Goal: Task Accomplishment & Management: Manage account settings

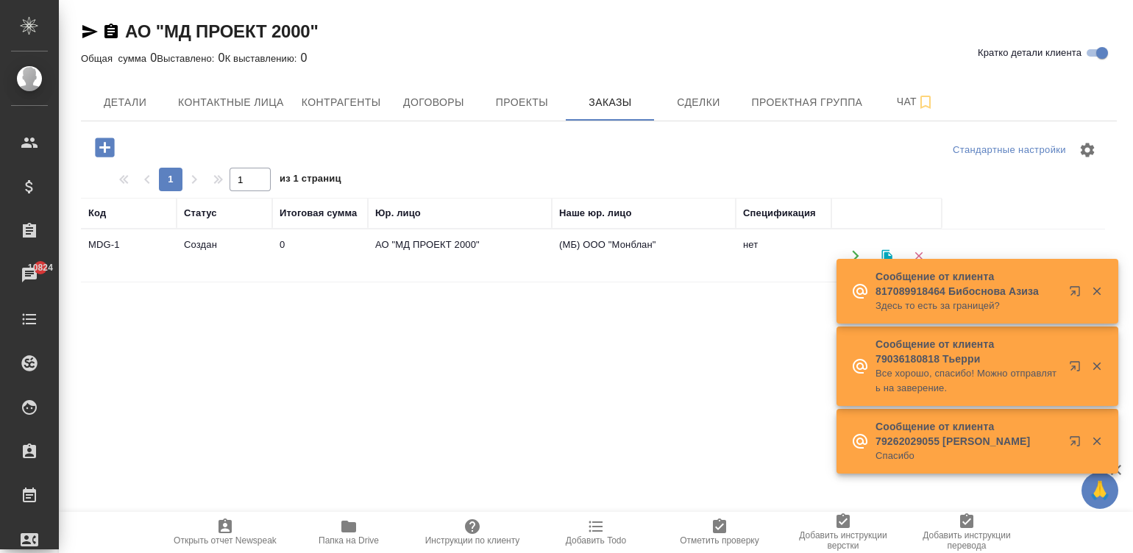
click at [455, 232] on td "АО "МД ПРОЕКТ 2000"" at bounding box center [460, 255] width 184 height 51
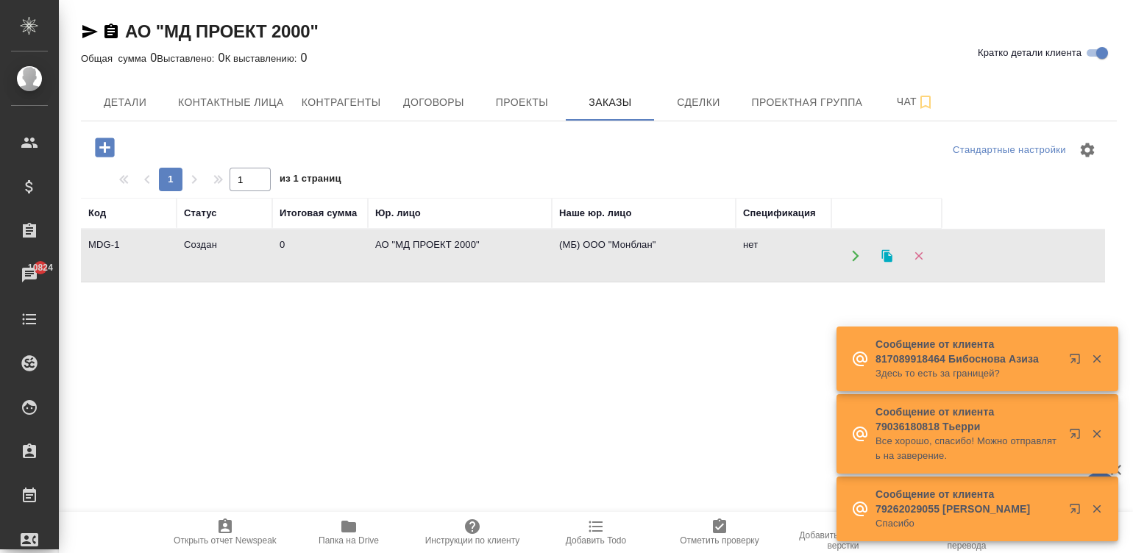
click at [455, 232] on td "АО "МД ПРОЕКТ 2000"" at bounding box center [460, 255] width 184 height 51
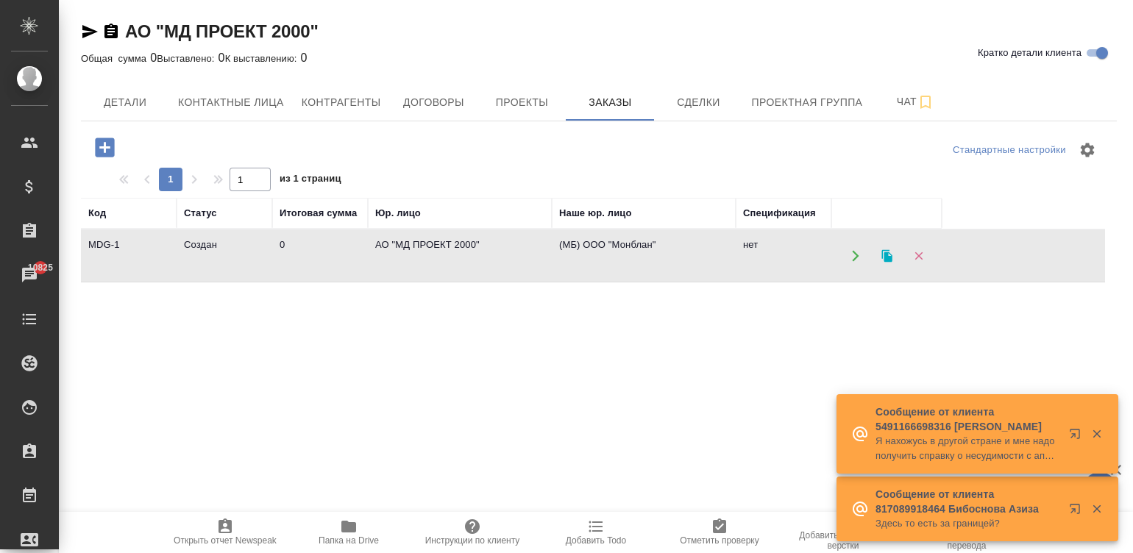
click at [507, 258] on td "АО "МД ПРОЕКТ 2000"" at bounding box center [460, 255] width 184 height 51
click at [438, 97] on span "Договоры" at bounding box center [433, 102] width 71 height 18
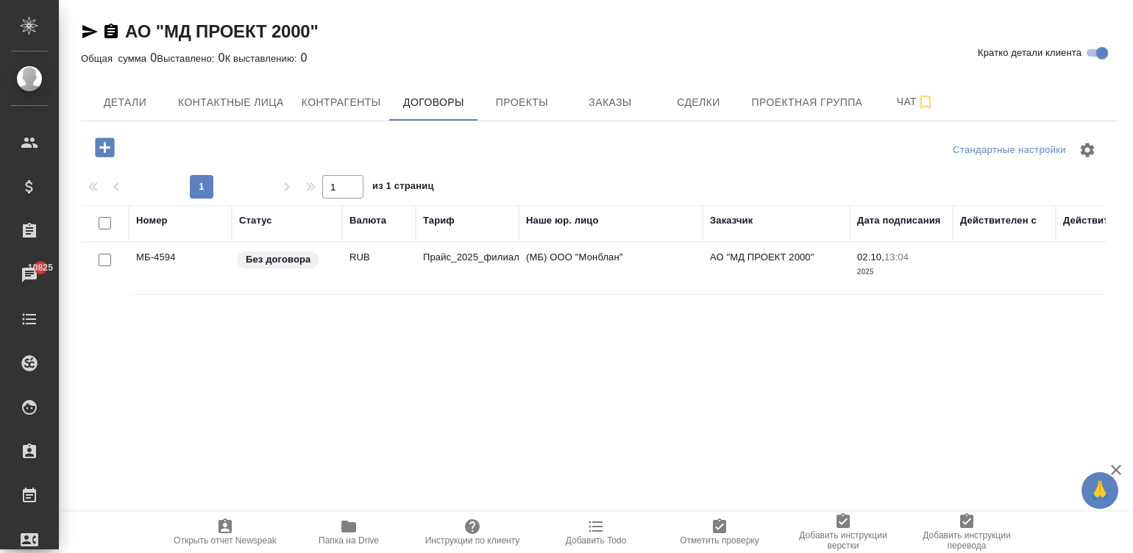
click at [550, 258] on td "(МБ) ООО "Монблан"" at bounding box center [611, 268] width 184 height 51
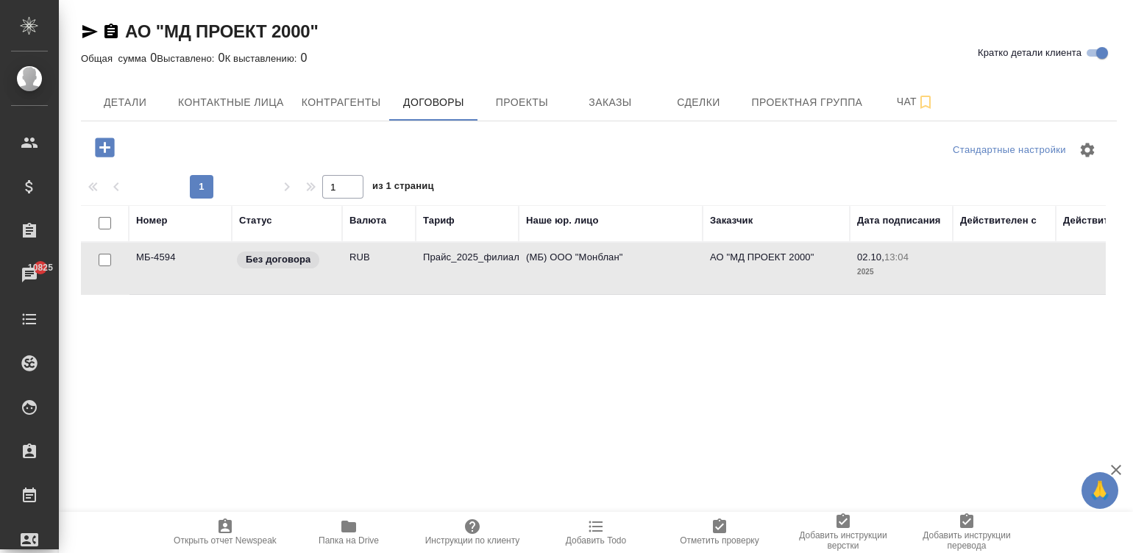
click at [550, 258] on td "(МБ) ООО "Монблан"" at bounding box center [611, 268] width 184 height 51
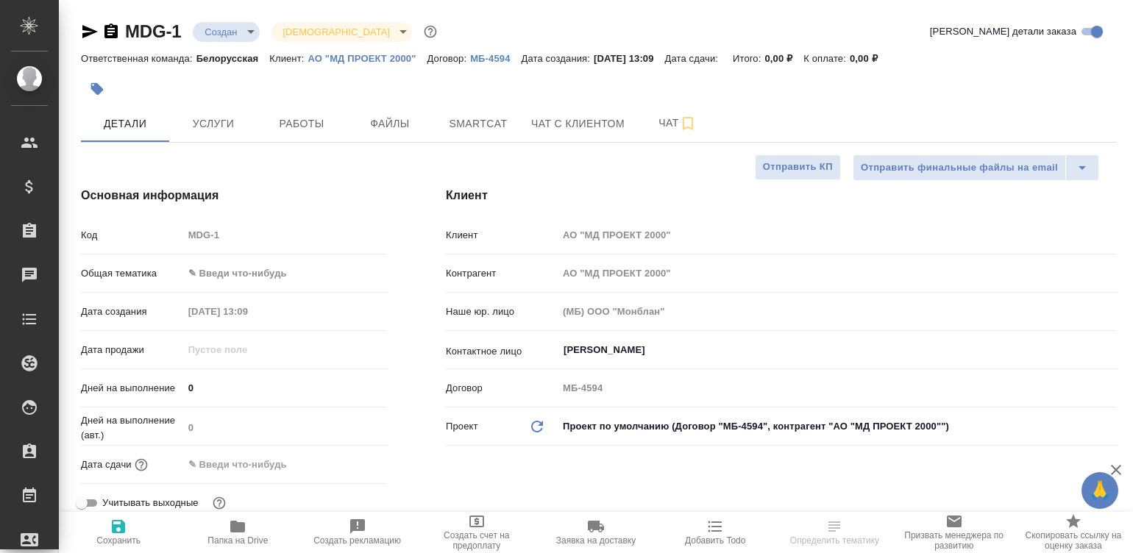
select select "RU"
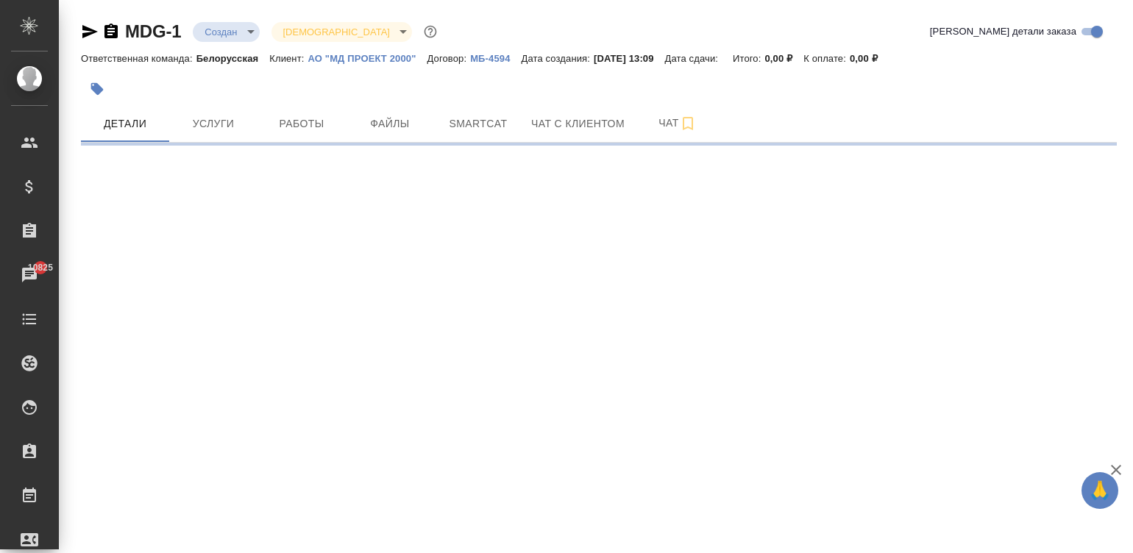
select select "RU"
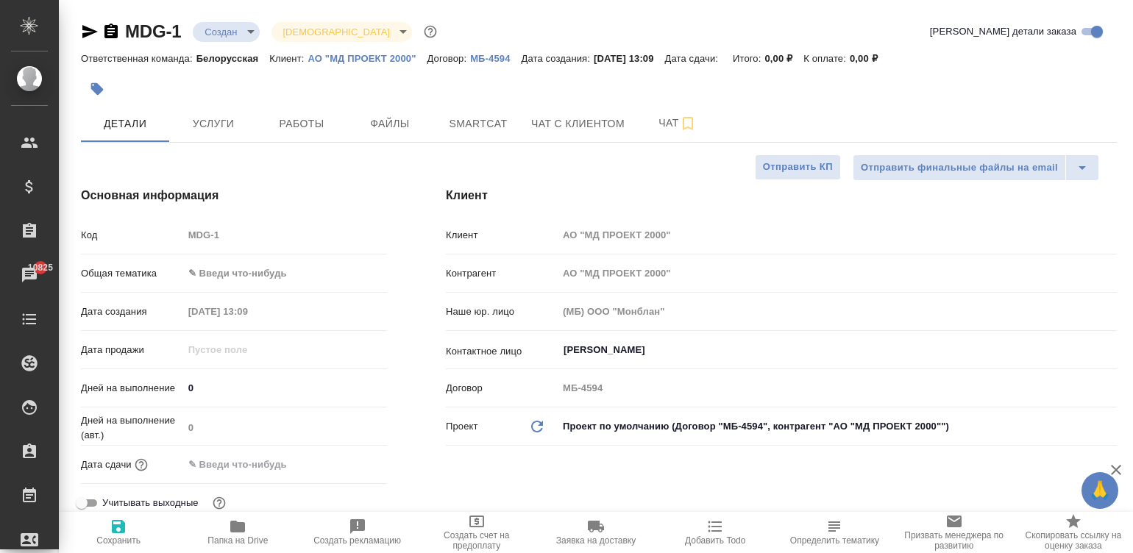
type textarea "x"
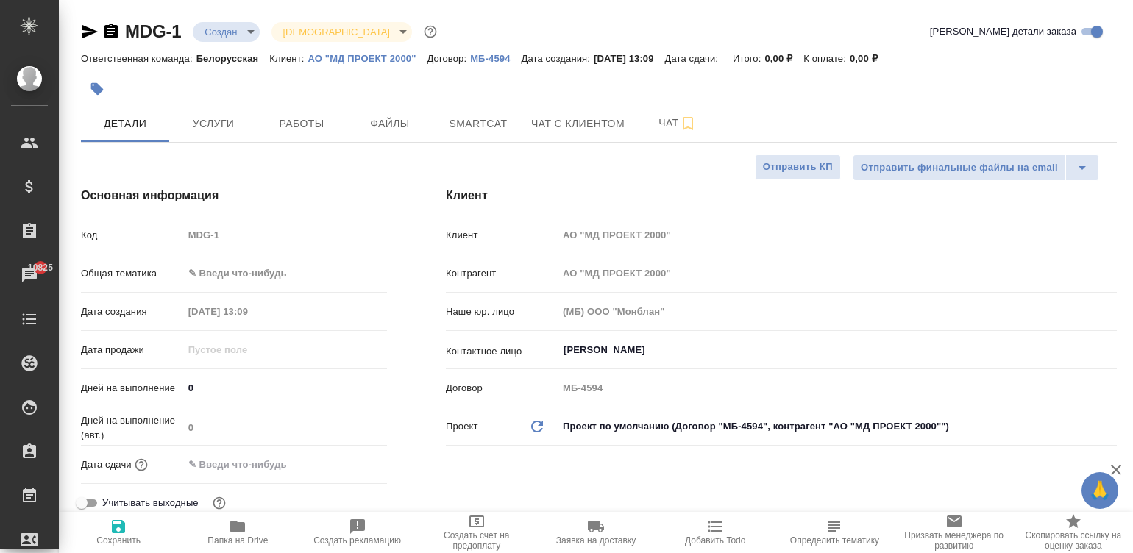
type textarea "x"
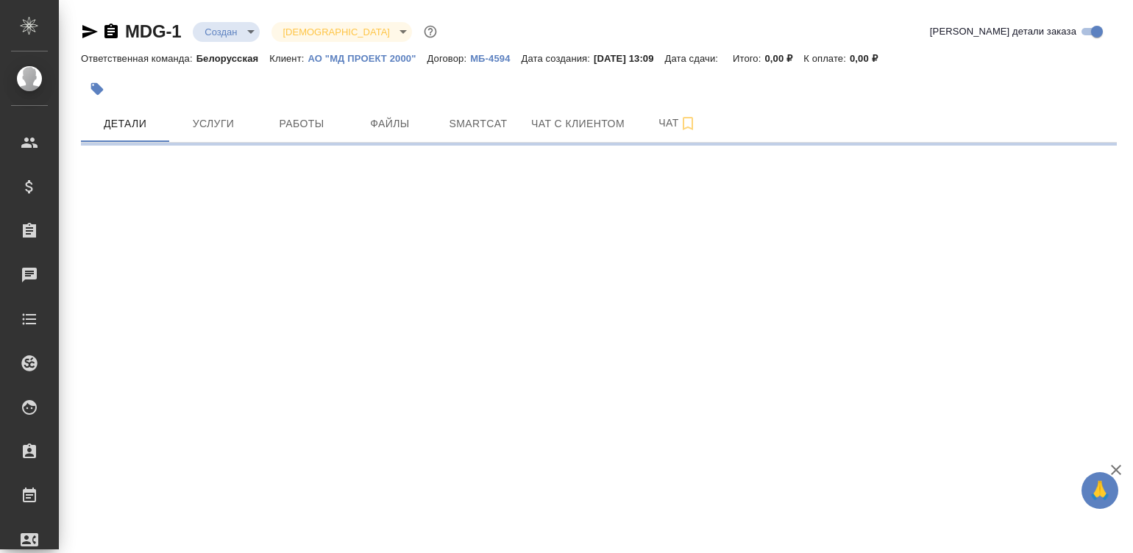
select select "RU"
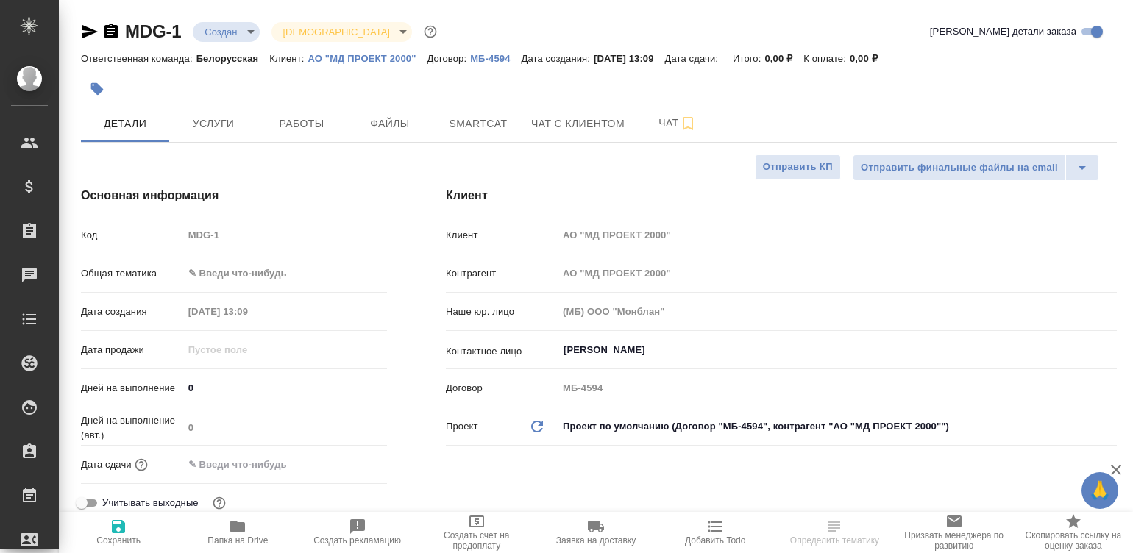
type textarea "x"
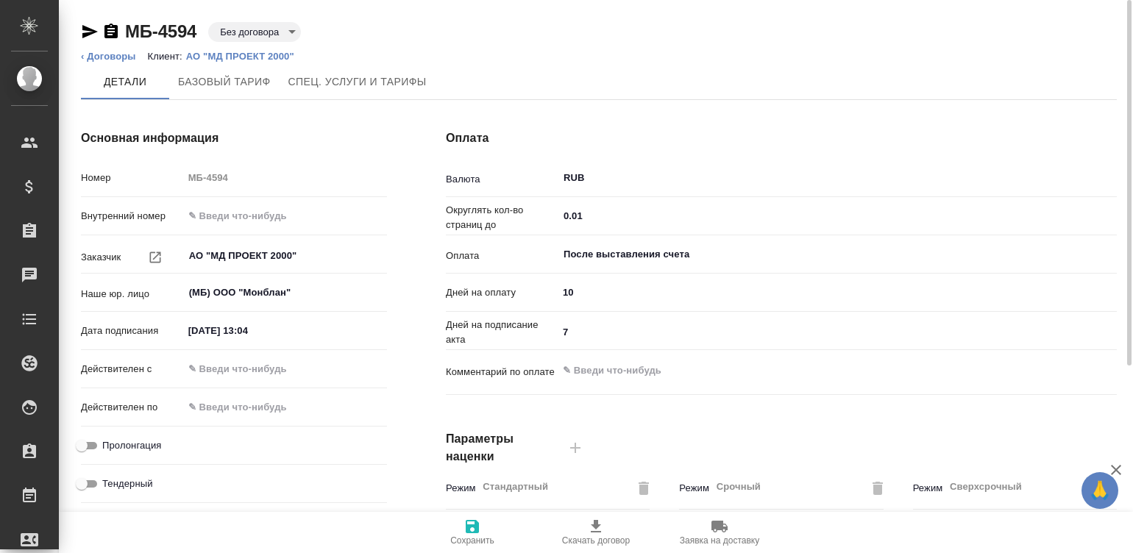
type input "Прайс_2025_филиалы"
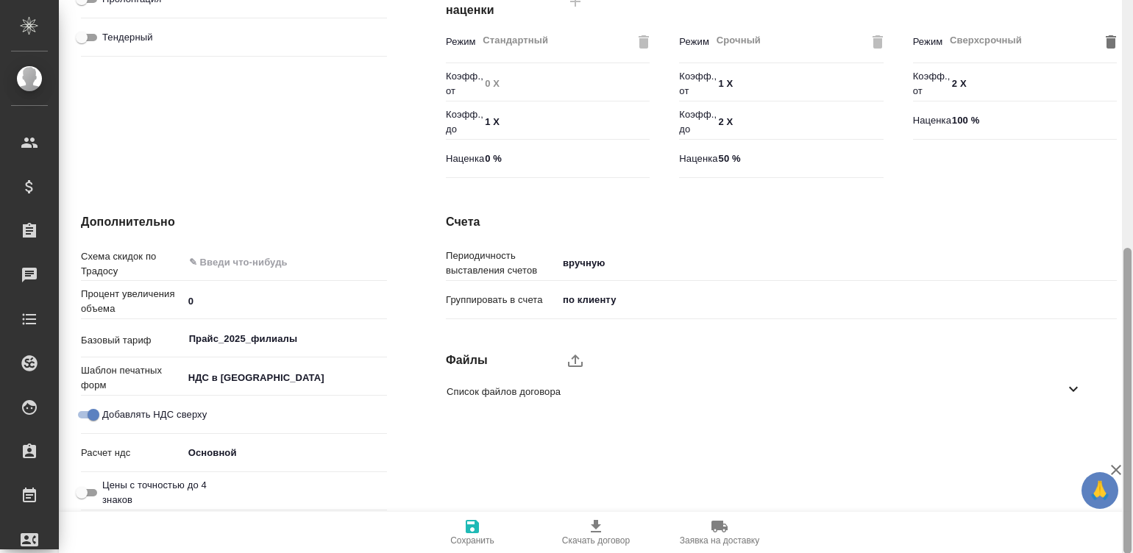
click at [1132, 379] on div at bounding box center [1127, 277] width 11 height 554
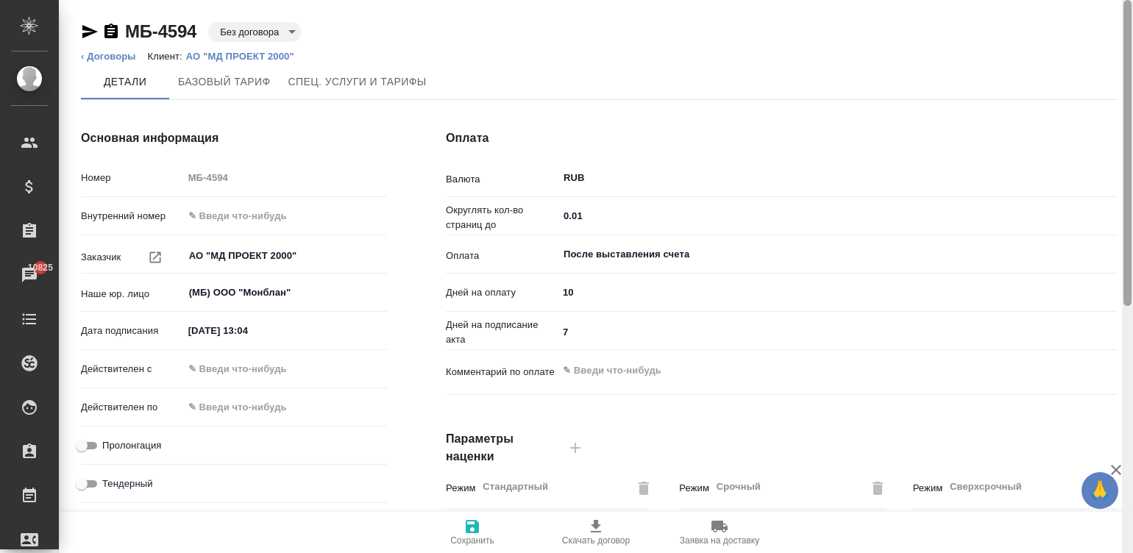
click at [1127, 40] on div at bounding box center [1127, 277] width 11 height 554
click at [261, 366] on input "text" at bounding box center [248, 368] width 129 height 21
type input "02.10.2025 09:00"
click at [88, 438] on input "Пролонгация" at bounding box center [81, 446] width 53 height 18
checkbox input "true"
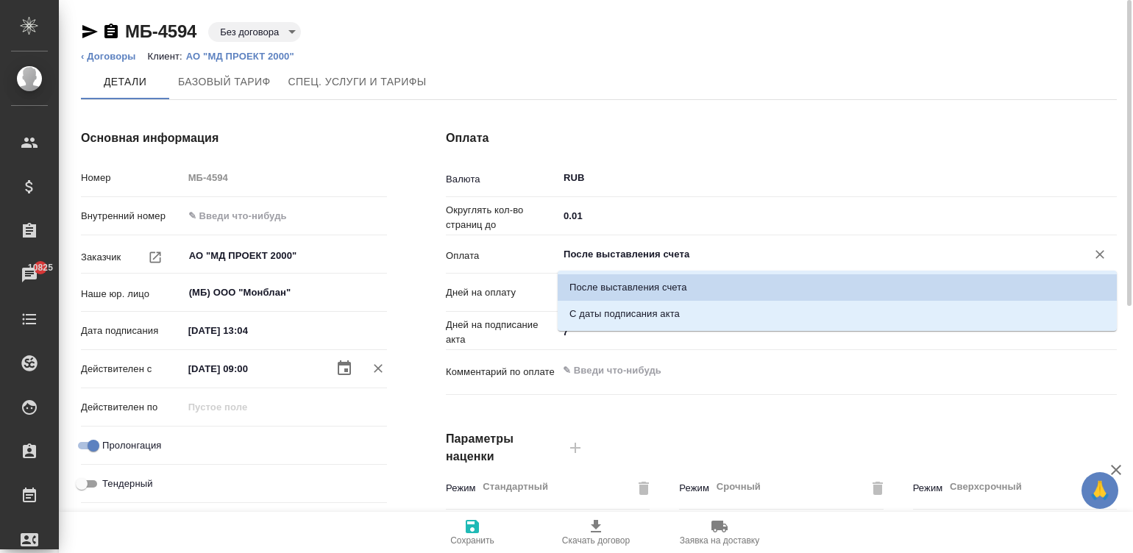
click at [633, 246] on input "После выставления счета" at bounding box center [812, 255] width 501 height 18
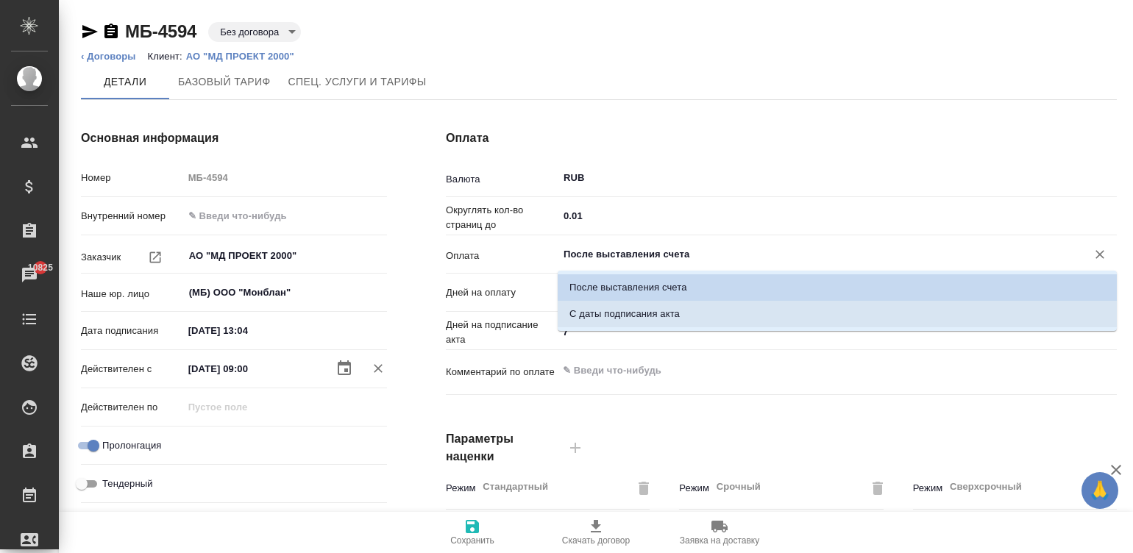
click at [605, 308] on p "С даты подписания акта" at bounding box center [624, 314] width 110 height 15
type input "С даты подписания акта"
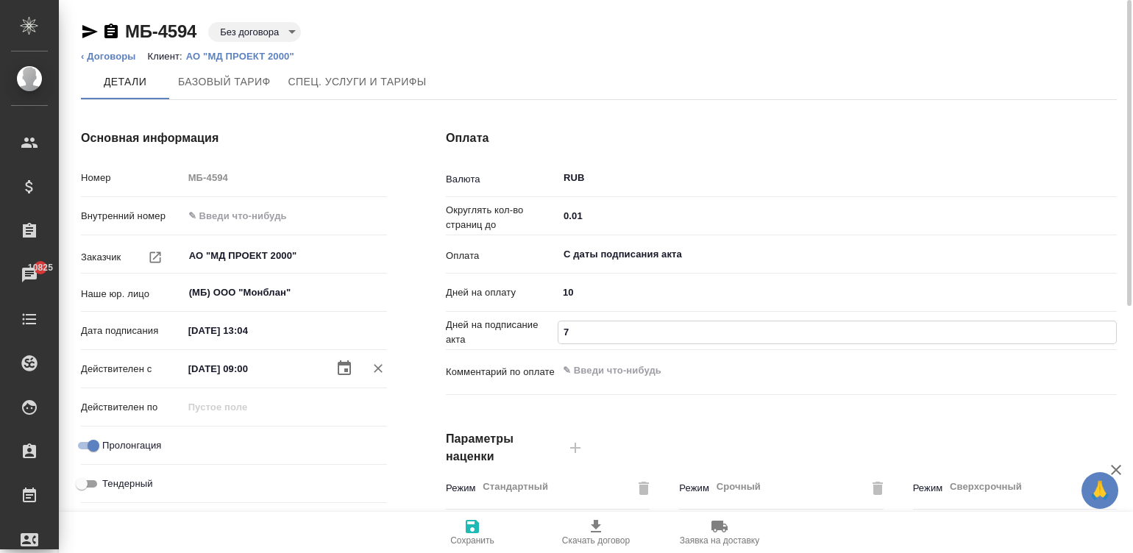
click at [578, 332] on input "7" at bounding box center [837, 331] width 558 height 21
type input "5"
click at [435, 90] on div "Детали Базовый тариф Спец. услуги и тарифы" at bounding box center [599, 81] width 1036 height 35
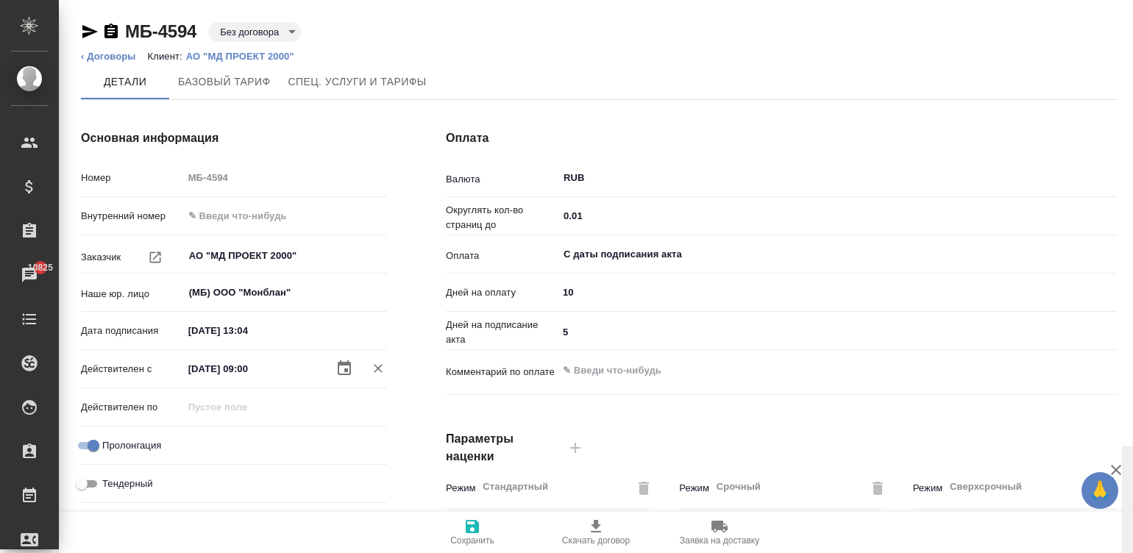
scroll to position [447, 0]
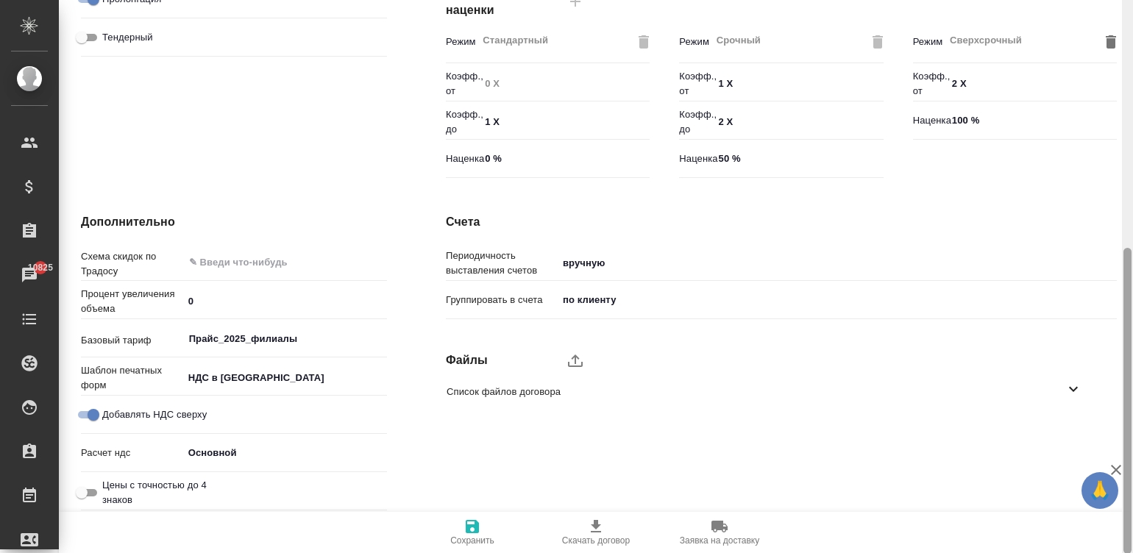
click at [1129, 392] on div at bounding box center [1127, 277] width 11 height 554
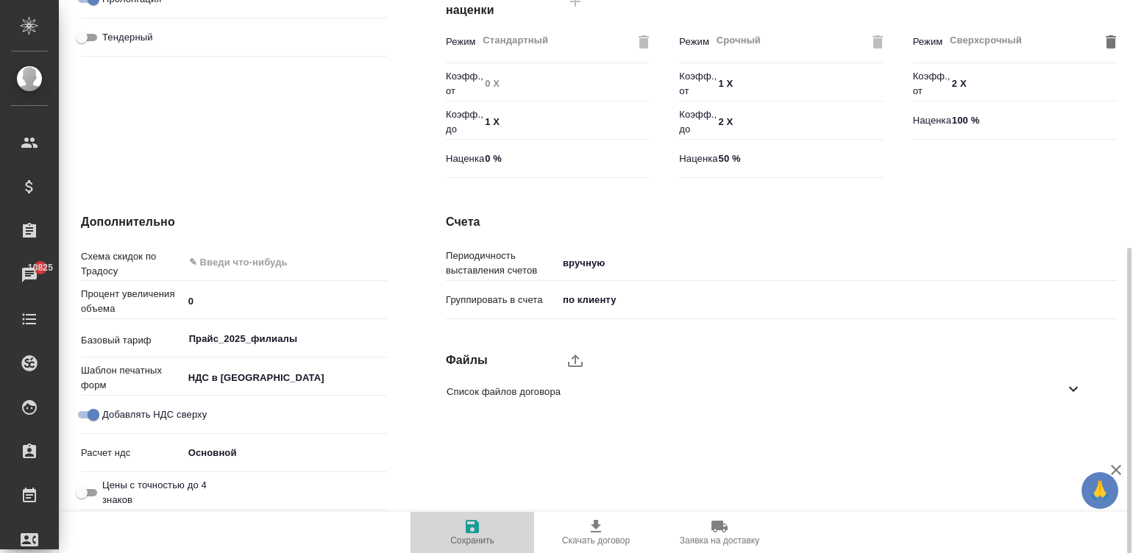
click at [460, 536] on span "Сохранить" at bounding box center [472, 541] width 44 height 10
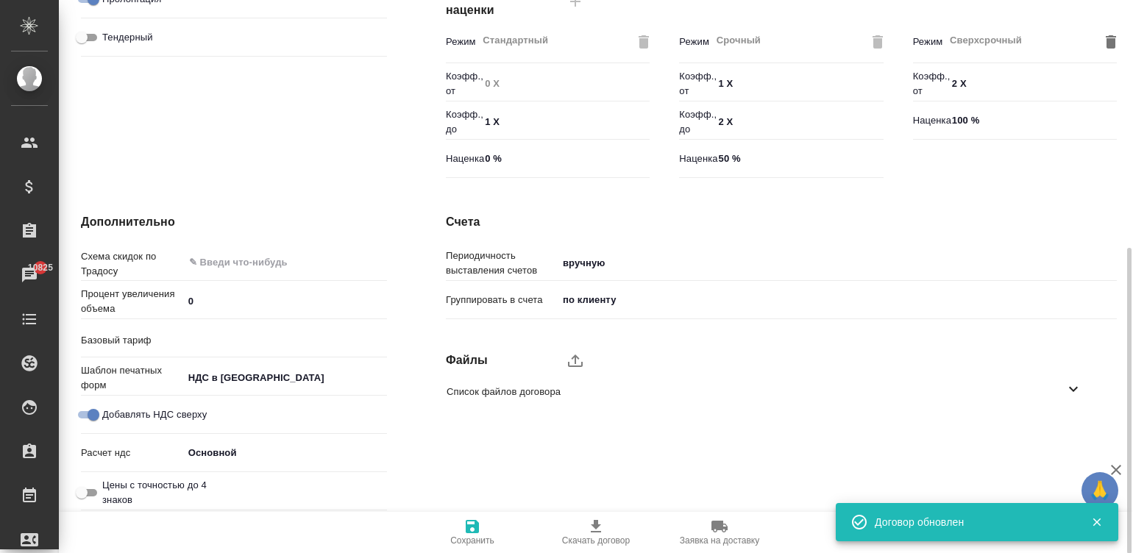
type input "Прайс_2025_филиалы"
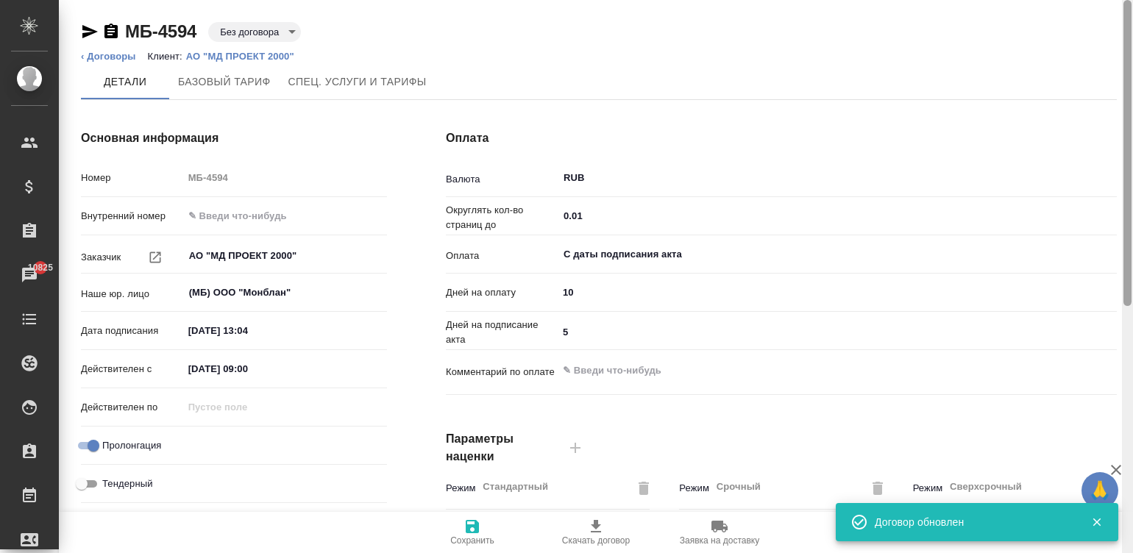
click at [1126, 31] on div at bounding box center [1127, 277] width 11 height 554
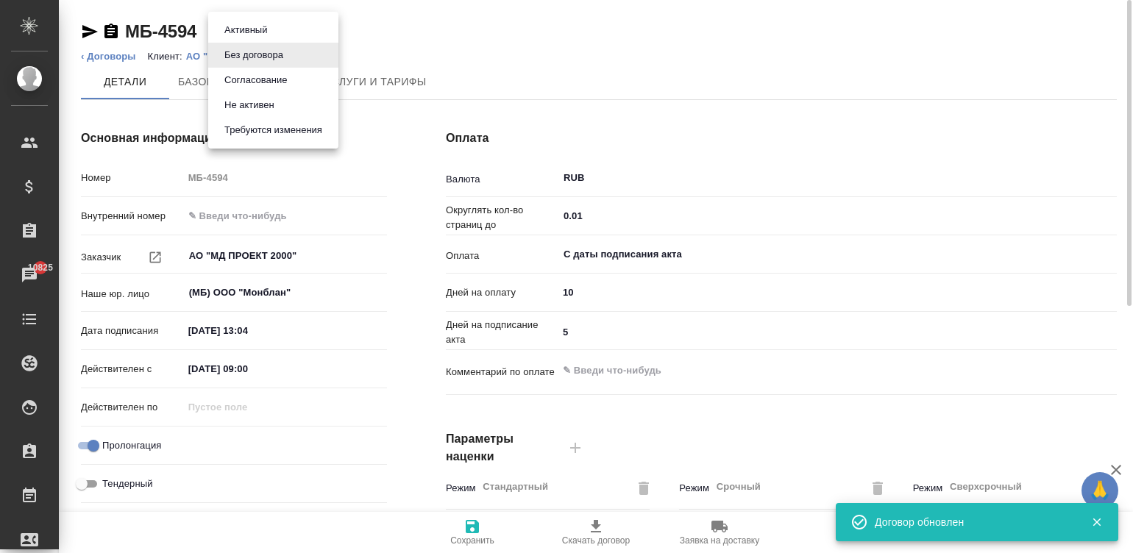
click at [235, 24] on body "🙏 .cls-1 fill:#fff; AWATERA Малинина Мария m.malinina Клиенты Спецификации Зака…" at bounding box center [566, 276] width 1133 height 553
click at [293, 74] on li "Согласование" at bounding box center [273, 80] width 130 height 25
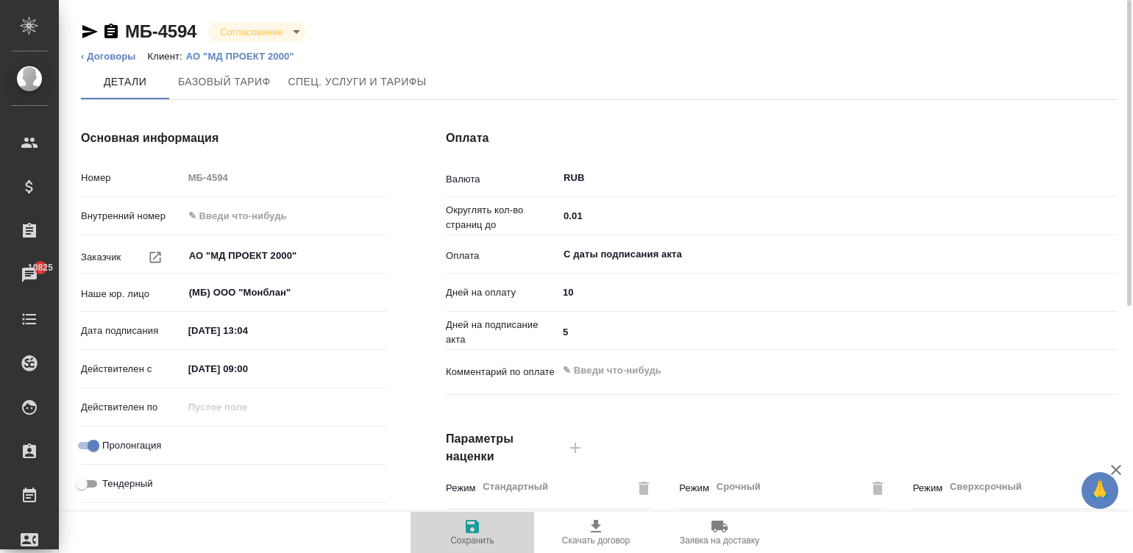
click at [463, 520] on icon "button" at bounding box center [472, 527] width 18 height 18
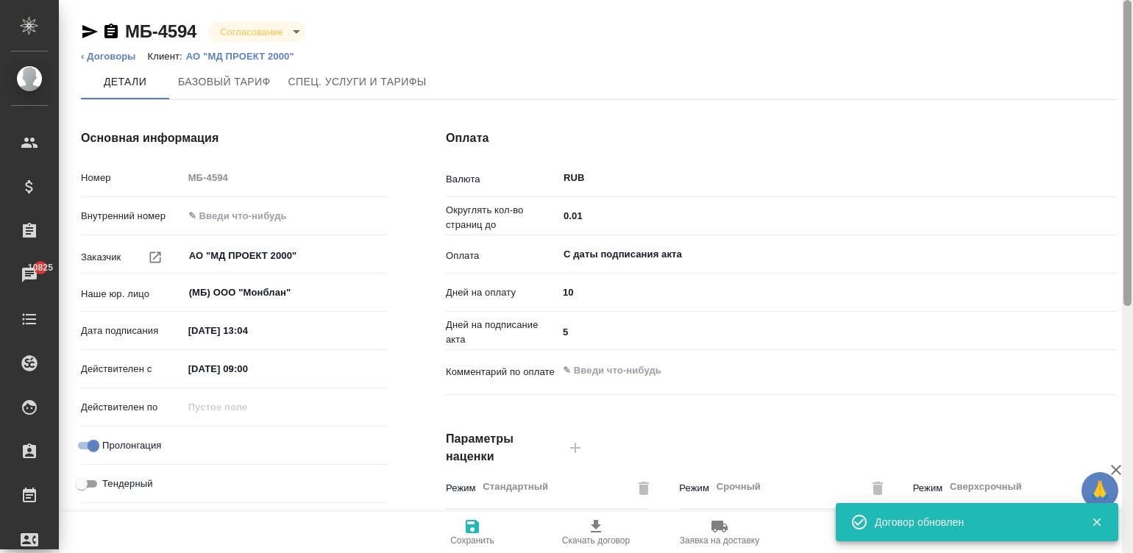
type input "Прайс_2025_филиалы"
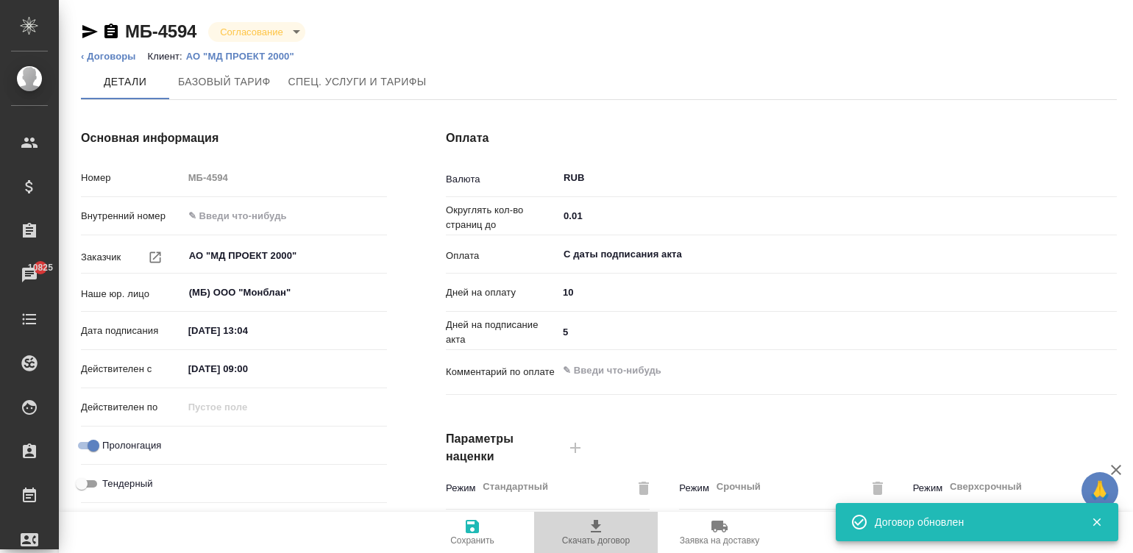
click at [595, 542] on span "Скачать договор" at bounding box center [596, 541] width 68 height 10
